Goal: Task Accomplishment & Management: Complete application form

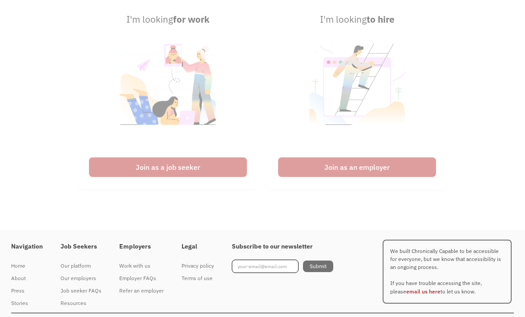
scroll to position [2173, 0]
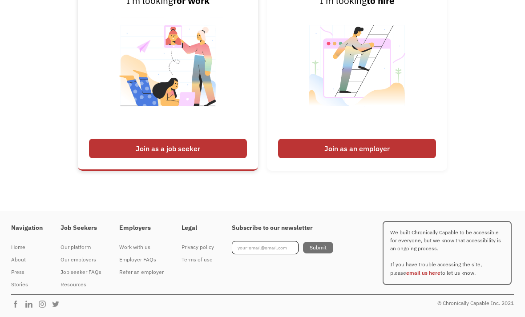
click at [157, 158] on div "Join as a job seeker" at bounding box center [168, 149] width 158 height 20
click at [141, 158] on div "Join as a job seeker" at bounding box center [168, 149] width 158 height 20
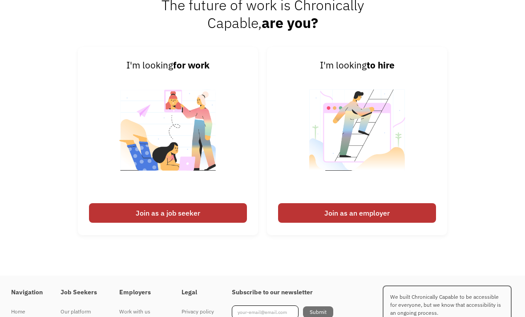
click at [44, 176] on div "I'm looking for work Join as a job seeker I'm looking to hire Join as an employ…" at bounding box center [262, 146] width 525 height 196
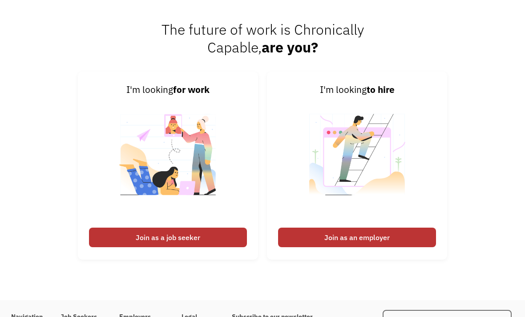
scroll to position [2047, 0]
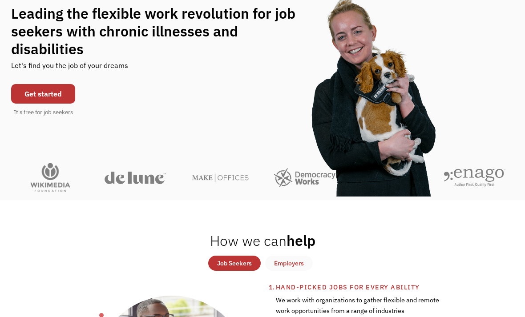
scroll to position [97, 0]
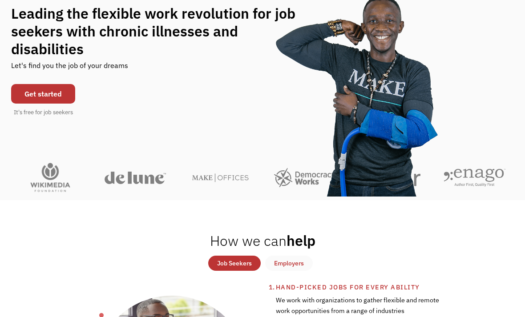
click at [37, 100] on link "Get started" at bounding box center [43, 94] width 64 height 20
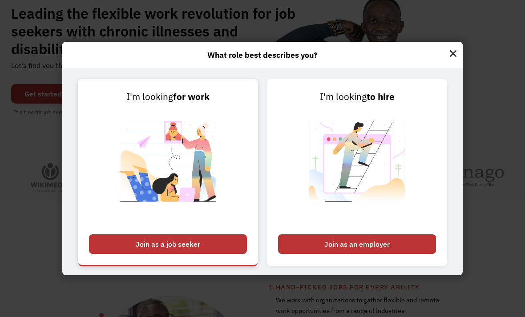
click at [136, 254] on div "Join as a job seeker" at bounding box center [168, 244] width 158 height 20
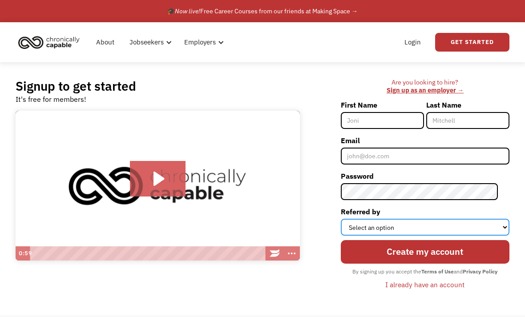
click at [365, 228] on select "Select an option Instagram Facebook Twitter Search Engine News Article Word of …" at bounding box center [425, 227] width 168 height 17
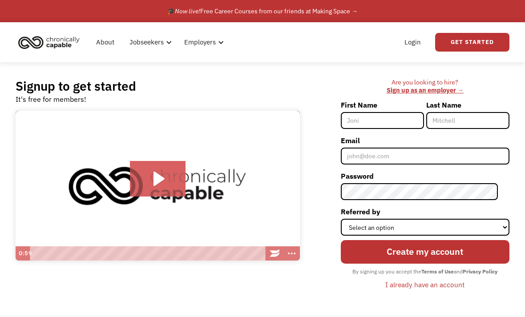
click at [300, 73] on div "Signup to get started It's free for members! Tap for sound @keyframes VOLUME_SM…" at bounding box center [262, 188] width 520 height 252
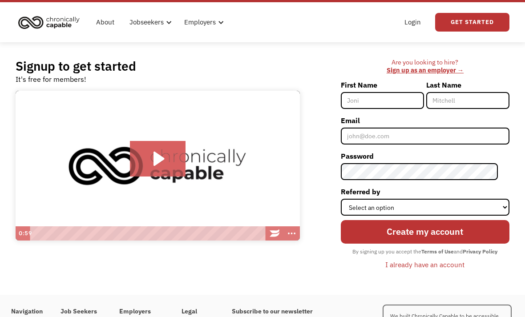
scroll to position [78, 0]
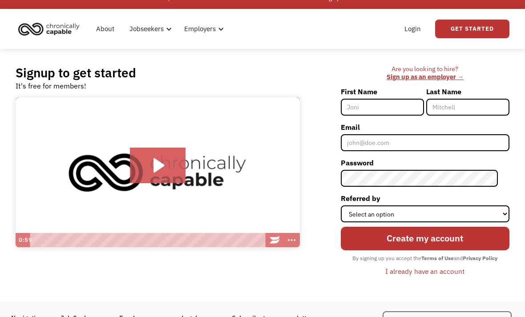
click at [377, 106] on input "First Name" at bounding box center [382, 107] width 83 height 17
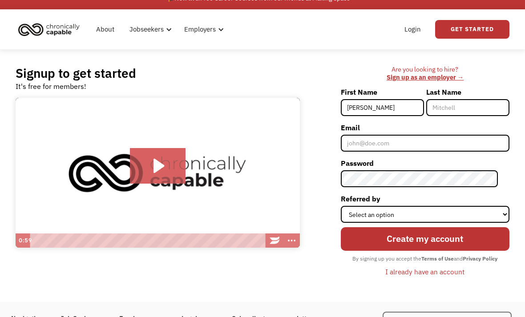
type input "[PERSON_NAME]"
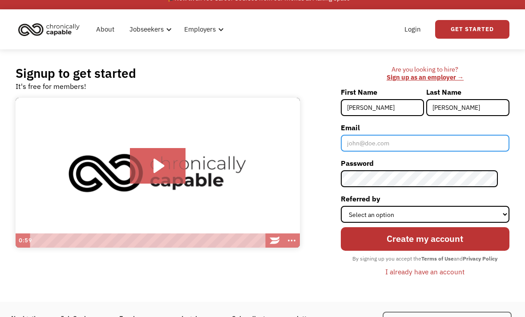
click at [364, 141] on input "Email" at bounding box center [425, 143] width 168 height 17
type input "ma"
type input "[PERSON_NAME][EMAIL_ADDRESS][PERSON_NAME][DOMAIN_NAME]"
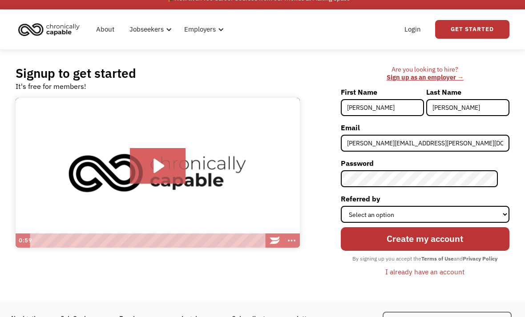
click at [342, 144] on div "Are you looking to hire? ‍ Sign up as an employer → First Name Mallory Last Nam…" at bounding box center [408, 175] width 200 height 221
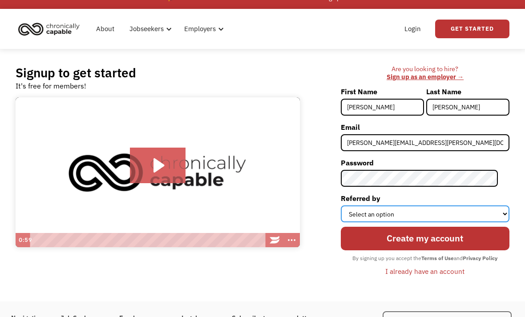
click at [368, 211] on select "Select an option Instagram Facebook Twitter Search Engine News Article Word of …" at bounding box center [425, 214] width 168 height 17
select select "Other"
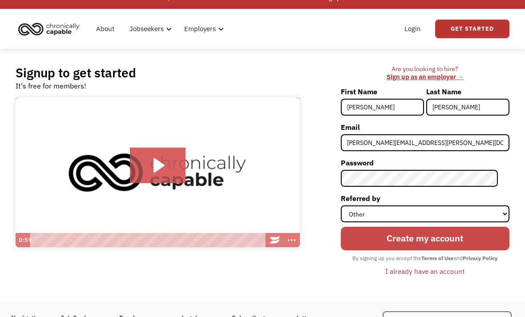
click at [401, 233] on input "Create my account" at bounding box center [425, 239] width 168 height 24
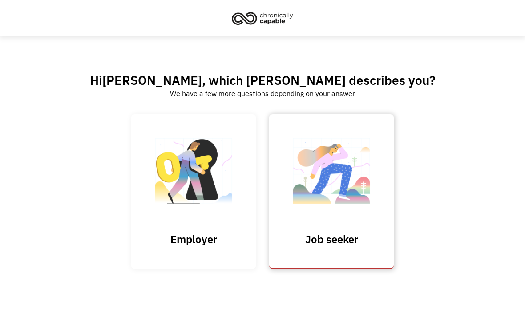
click at [329, 204] on img at bounding box center [331, 175] width 89 height 87
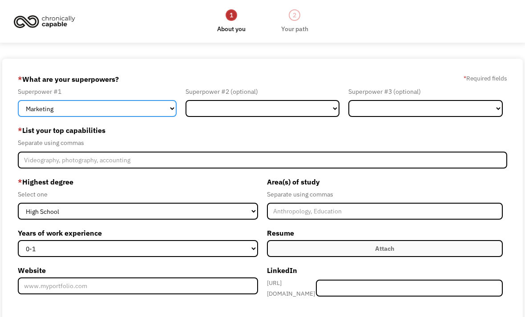
click at [37, 112] on select "Marketing Human Resources Finance Technology Operations Sales Industrial & Manu…" at bounding box center [97, 108] width 158 height 17
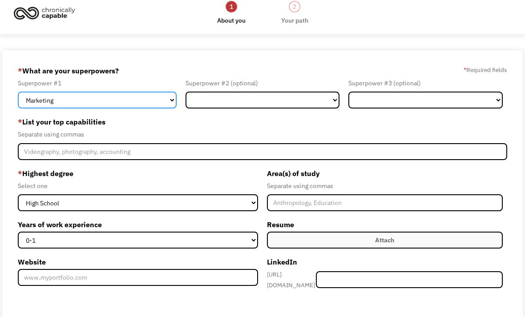
scroll to position [5, 0]
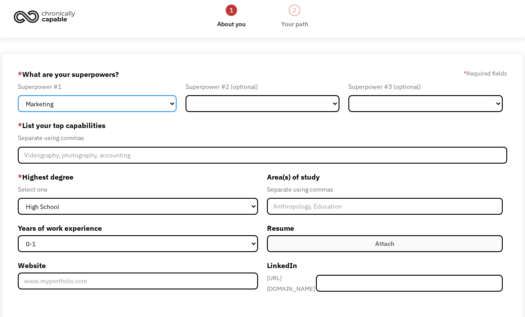
click at [41, 105] on select "Marketing Human Resources Finance Technology Operations Sales Industrial & Manu…" at bounding box center [97, 103] width 158 height 17
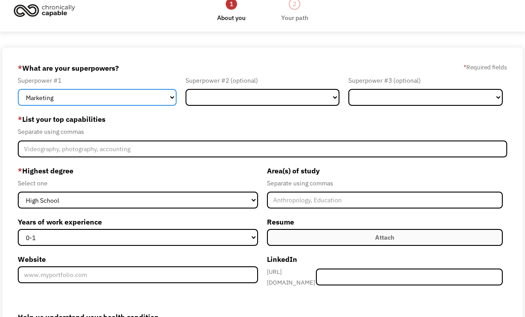
scroll to position [2, 0]
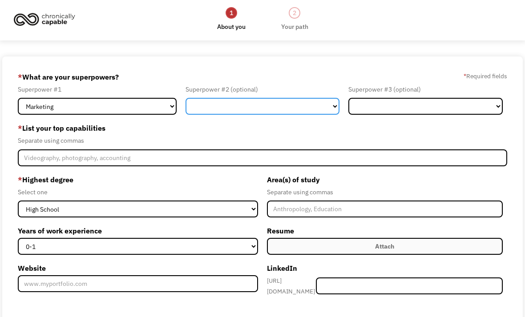
click at [219, 115] on select "Marketing Human Resources Finance Technology Operations Sales Industrial & Manu…" at bounding box center [262, 106] width 154 height 17
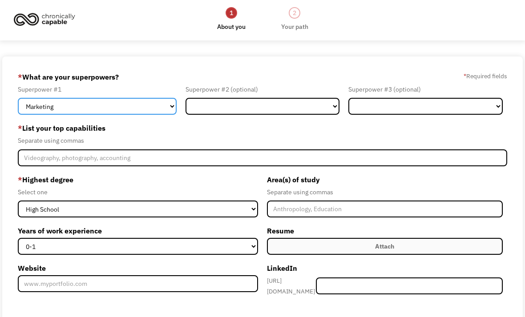
click at [49, 106] on select "Marketing Human Resources Finance Technology Operations Sales Industrial & Manu…" at bounding box center [97, 106] width 158 height 17
select select "Administration"
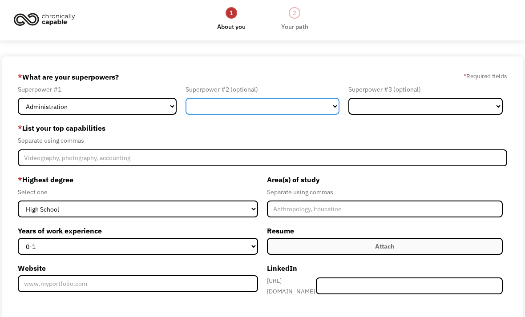
click at [224, 111] on select "Marketing Human Resources Finance Technology Operations Sales Industrial & Manu…" at bounding box center [262, 106] width 154 height 17
select select "Communications & Public Relations"
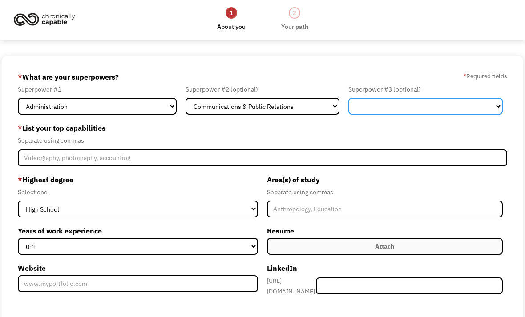
click at [362, 112] on select "Marketing Human Resources Finance Technology Operations Sales Industrial & Manu…" at bounding box center [425, 106] width 154 height 17
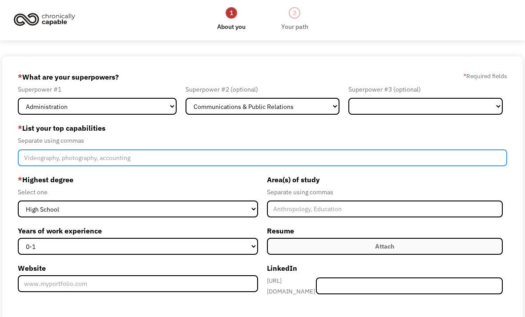
click at [52, 160] on input "Member-Create-Step1" at bounding box center [262, 157] width 489 height 17
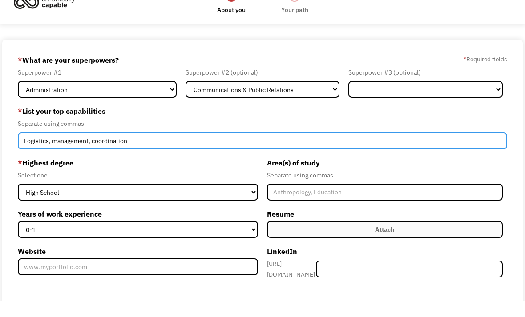
type input "Logistics, management, coordination"
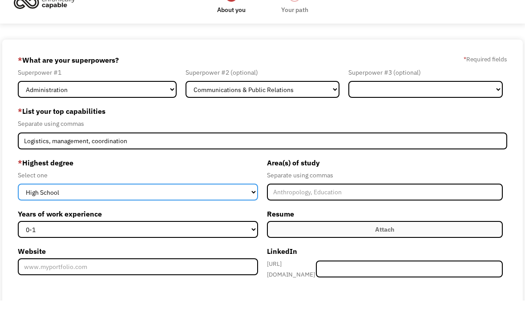
click at [73, 200] on select "High School Associates Bachelors Master's PhD" at bounding box center [138, 208] width 240 height 17
